Goal: Task Accomplishment & Management: Complete application form

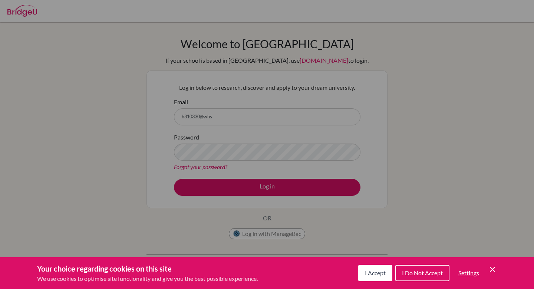
click at [369, 270] on span "I Accept" at bounding box center [375, 272] width 21 height 7
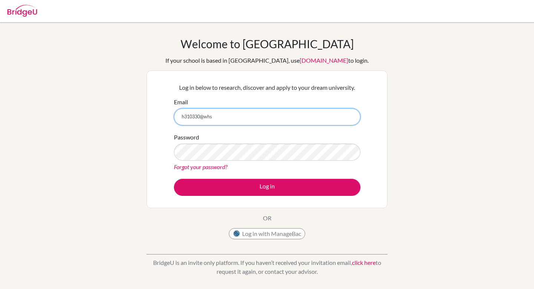
click at [240, 114] on input "h310330@whs" at bounding box center [267, 116] width 187 height 17
type input "[EMAIL_ADDRESS][DOMAIN_NAME]"
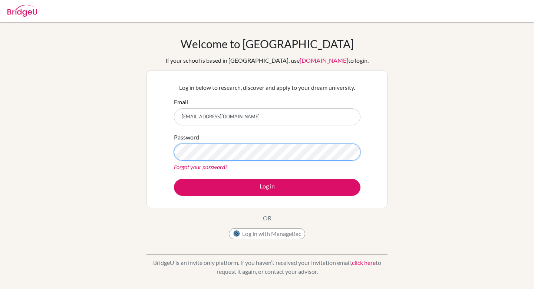
click at [174, 179] on button "Log in" at bounding box center [267, 187] width 187 height 17
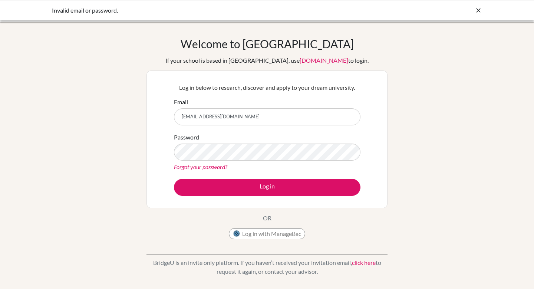
click at [476, 13] on icon at bounding box center [478, 10] width 7 height 7
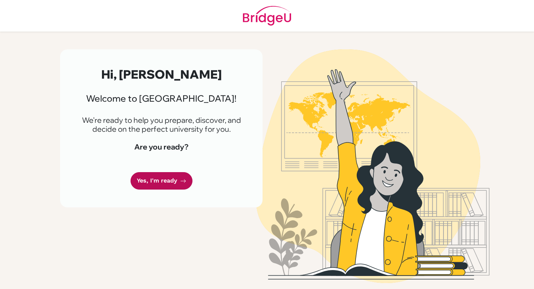
click at [151, 175] on link "Yes, I'm ready" at bounding box center [162, 180] width 62 height 17
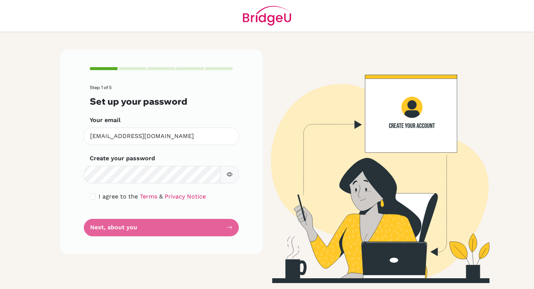
click at [155, 230] on form "Step 1 of 5 Set up your password Your email [EMAIL_ADDRESS][DOMAIN_NAME] Invali…" at bounding box center [161, 160] width 143 height 151
click at [226, 224] on form "Step 1 of 5 Set up your password Your email [EMAIL_ADDRESS][DOMAIN_NAME] Invali…" at bounding box center [161, 160] width 143 height 151
click at [99, 195] on span "I agree to the" at bounding box center [118, 196] width 39 height 7
click at [89, 197] on div "Step 1 of 5 Set up your password Your email [EMAIL_ADDRESS][DOMAIN_NAME] Invali…" at bounding box center [161, 151] width 202 height 204
click at [92, 198] on input "checkbox" at bounding box center [93, 197] width 6 height 6
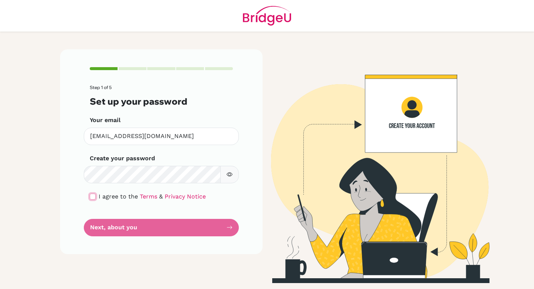
checkbox input "true"
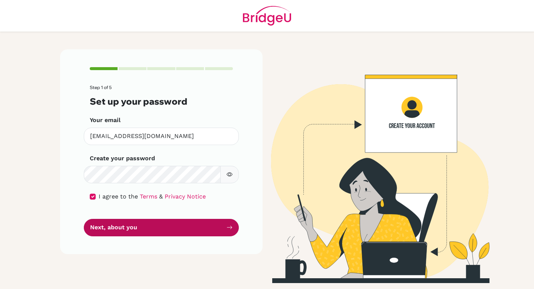
click at [175, 234] on button "Next, about you" at bounding box center [161, 227] width 155 height 17
